Goal: Transaction & Acquisition: Purchase product/service

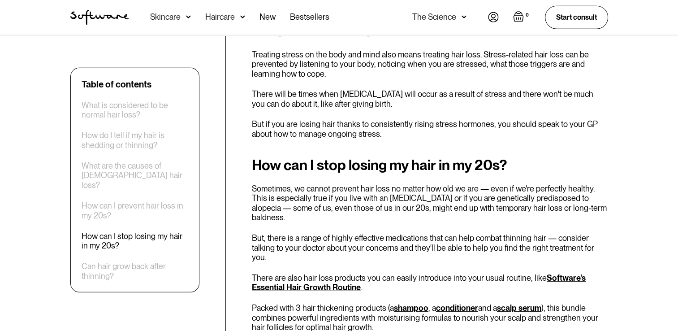
scroll to position [2688, 0]
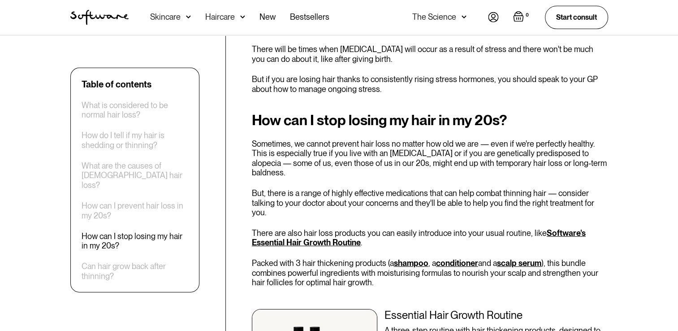
click at [572, 228] on link "Software's Essential Hair Growth Routine" at bounding box center [419, 237] width 334 height 19
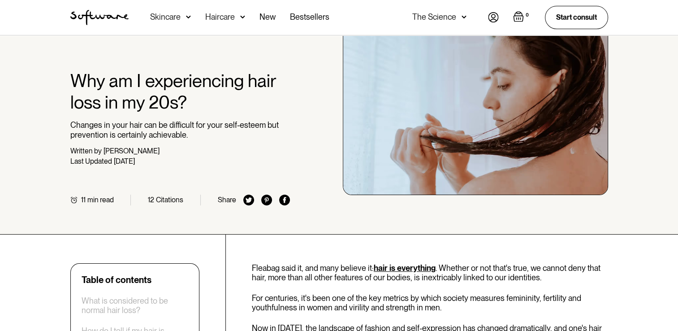
scroll to position [0, 0]
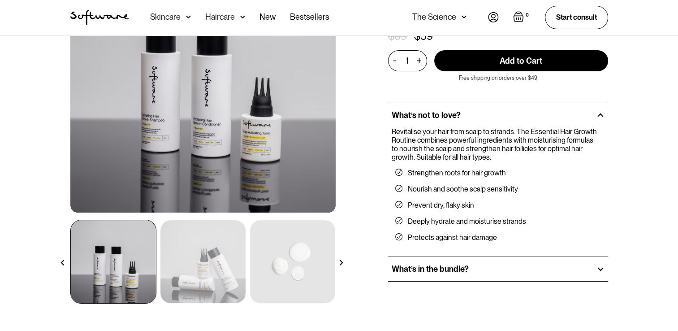
scroll to position [134, 0]
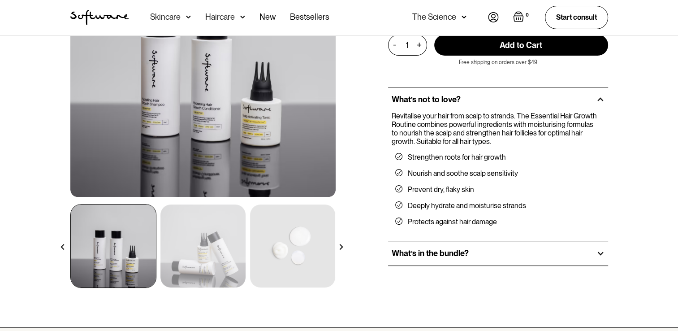
click at [421, 248] on h2 "What’s in the bundle?" at bounding box center [430, 253] width 77 height 10
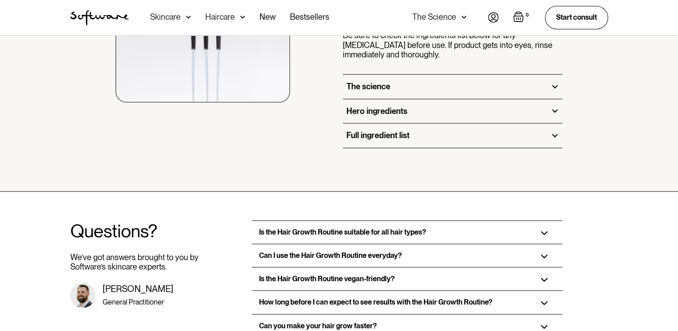
scroll to position [1389, 0]
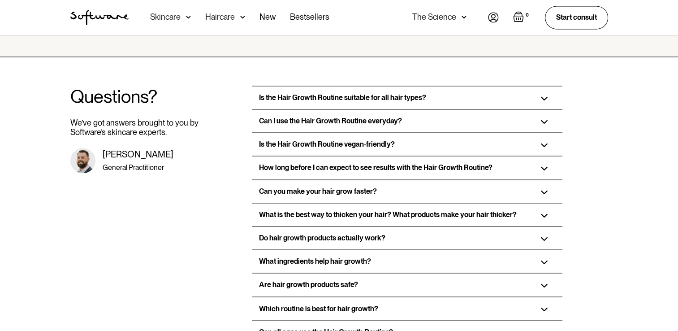
click at [446, 163] on h3 "How long before I can expect to see results with the Hair Growth Routine?" at bounding box center [376, 167] width 234 height 9
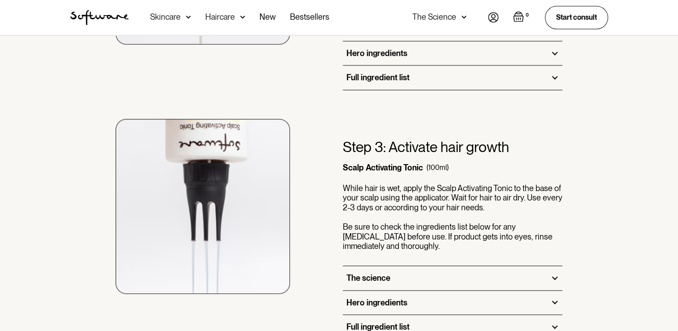
scroll to position [1031, 0]
